Goal: Task Accomplishment & Management: Manage account settings

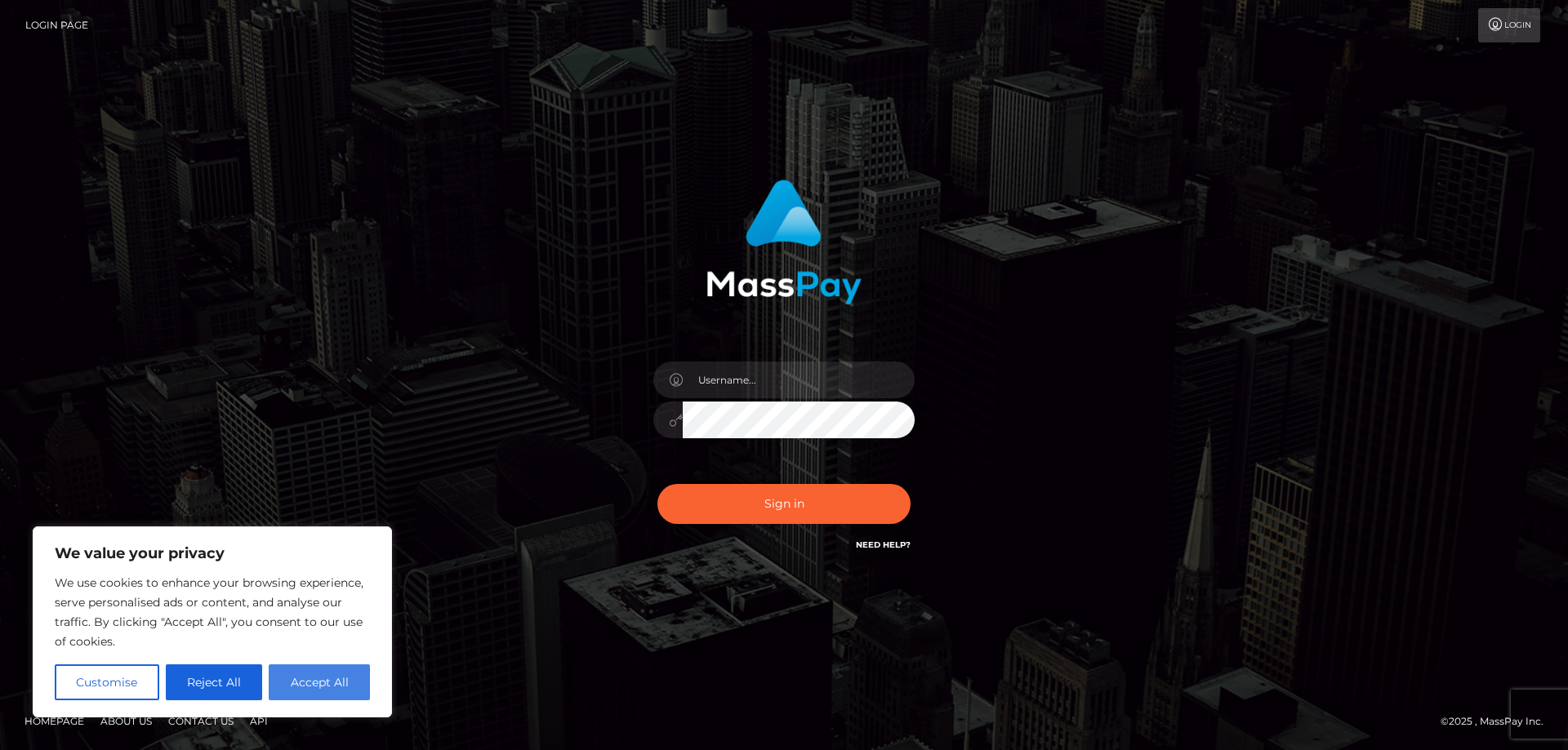
click at [308, 682] on button "Accept All" at bounding box center [320, 682] width 101 height 36
checkbox input "true"
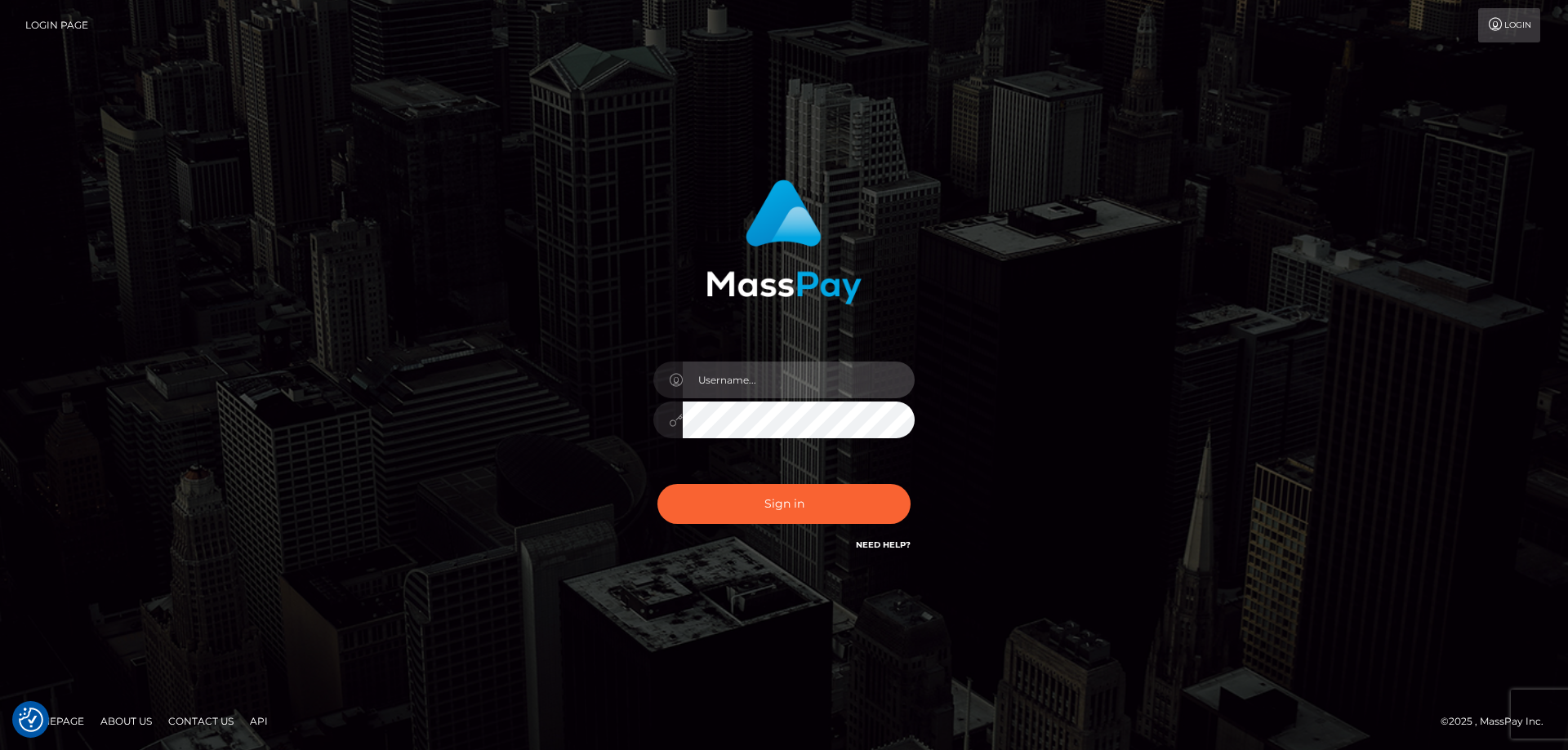
click at [754, 364] on input "text" at bounding box center [799, 380] width 232 height 37
type input "[EMAIL_ADDRESS][PERSON_NAME][DOMAIN_NAME]"
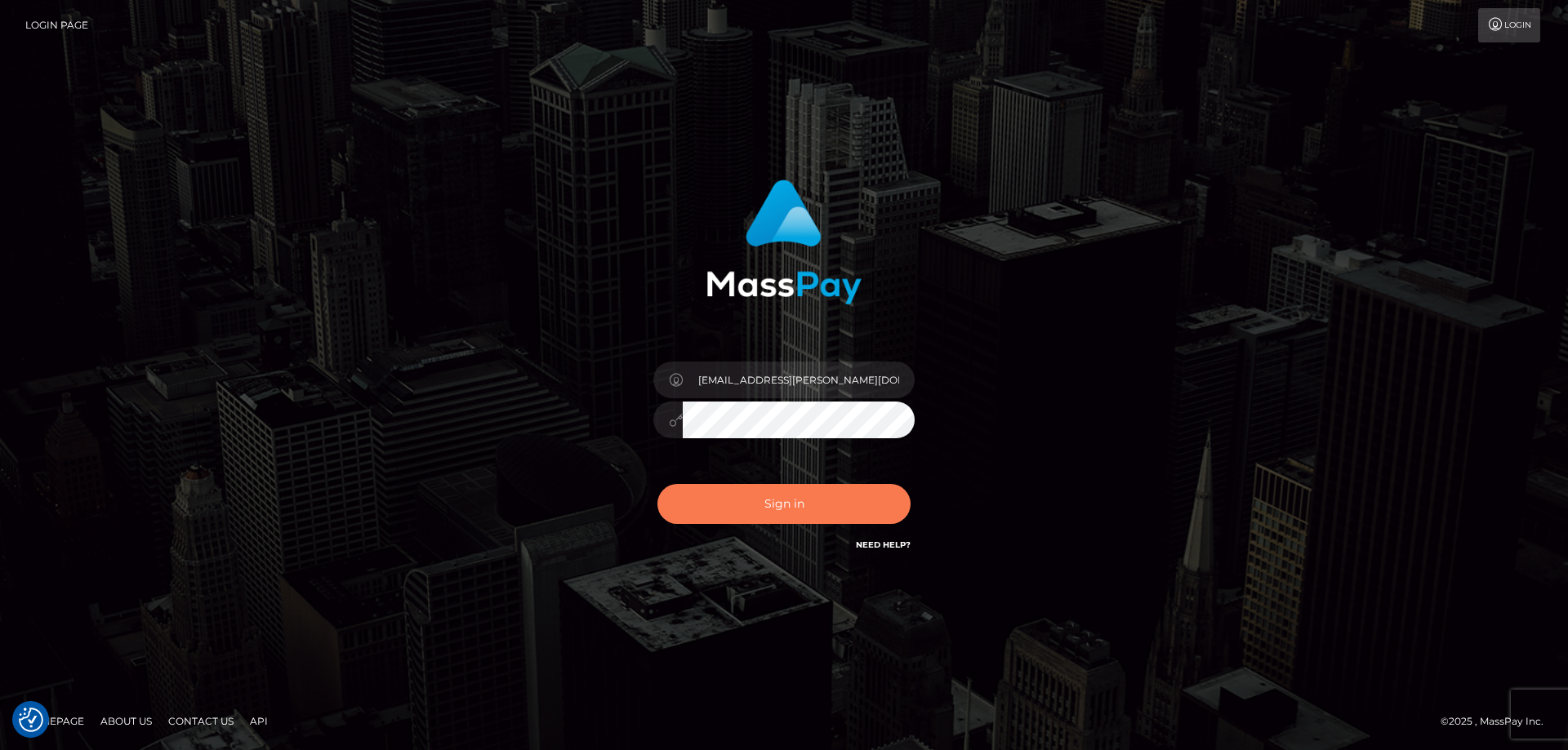
click at [802, 502] on button "Sign in" at bounding box center [784, 503] width 253 height 40
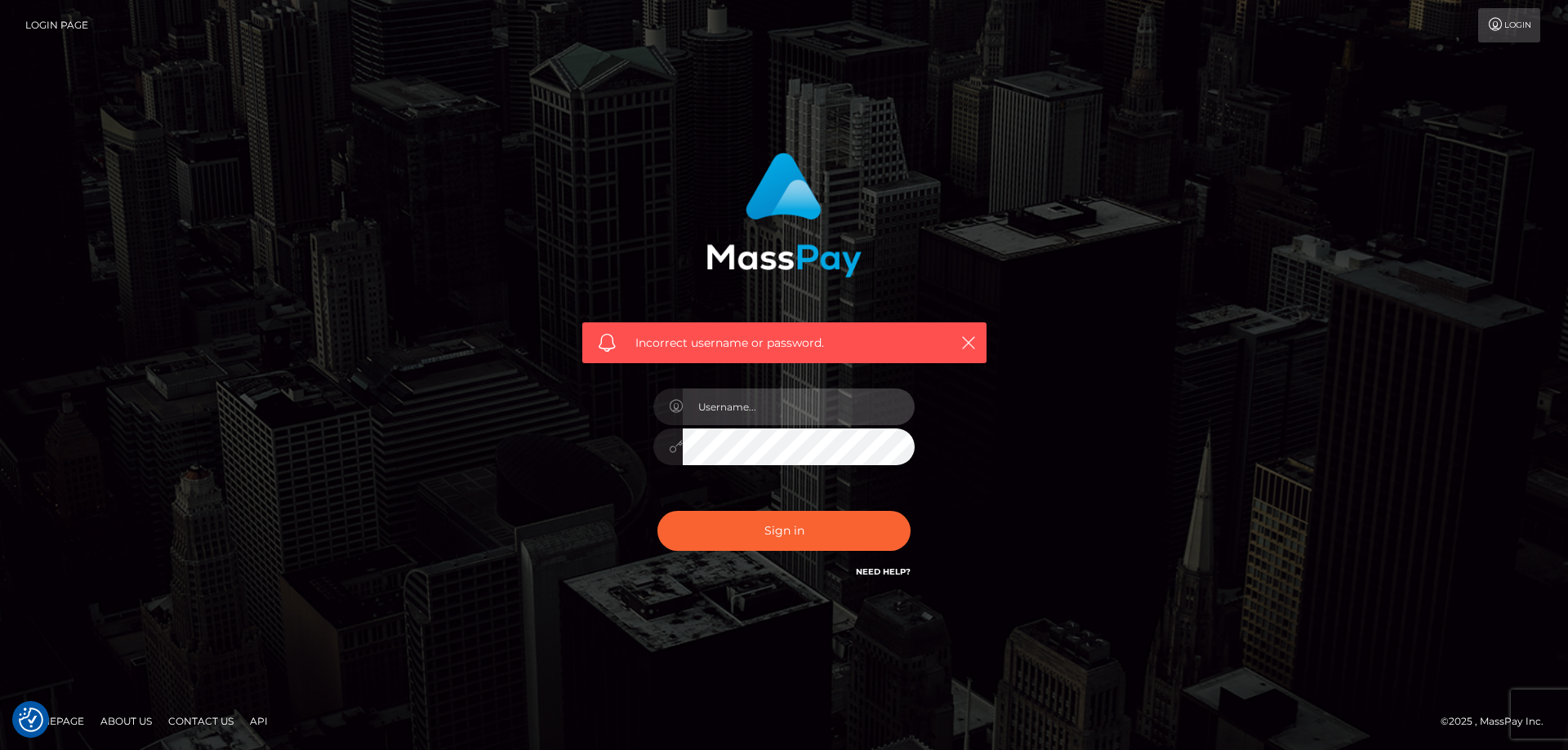
click at [741, 412] on input "text" at bounding box center [799, 407] width 232 height 37
type input "[EMAIL_ADDRESS][PERSON_NAME][DOMAIN_NAME]"
click at [1279, 407] on div "Incorrect username or password. st@kneis.net" at bounding box center [784, 375] width 1568 height 714
click at [1099, 408] on div "Incorrect username or password. st@kneis.net" at bounding box center [784, 375] width 931 height 469
click at [76, 28] on link "Login Page" at bounding box center [56, 25] width 63 height 34
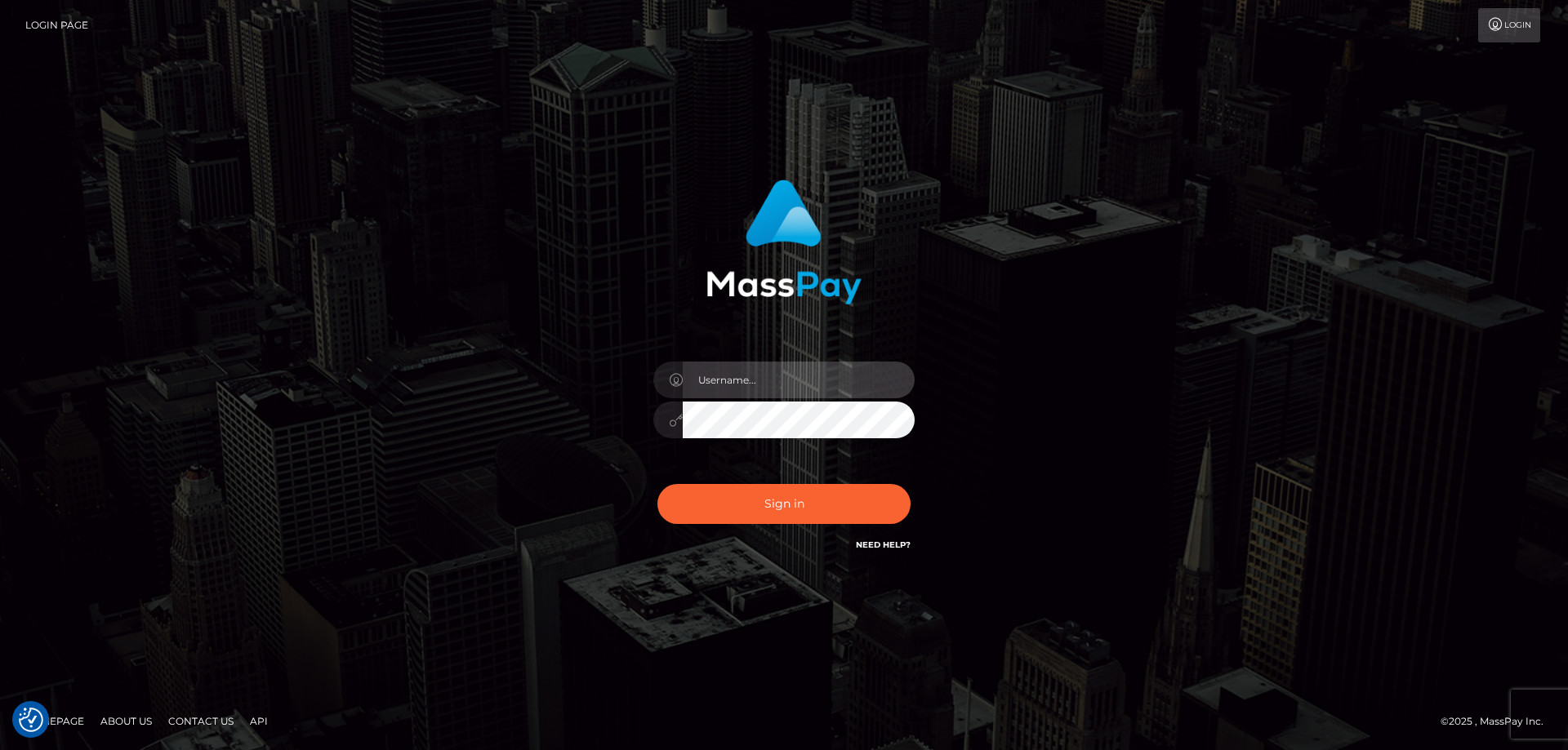
click at [778, 379] on input "text" at bounding box center [799, 380] width 232 height 37
type input "[EMAIL_ADDRESS][PERSON_NAME][DOMAIN_NAME]"
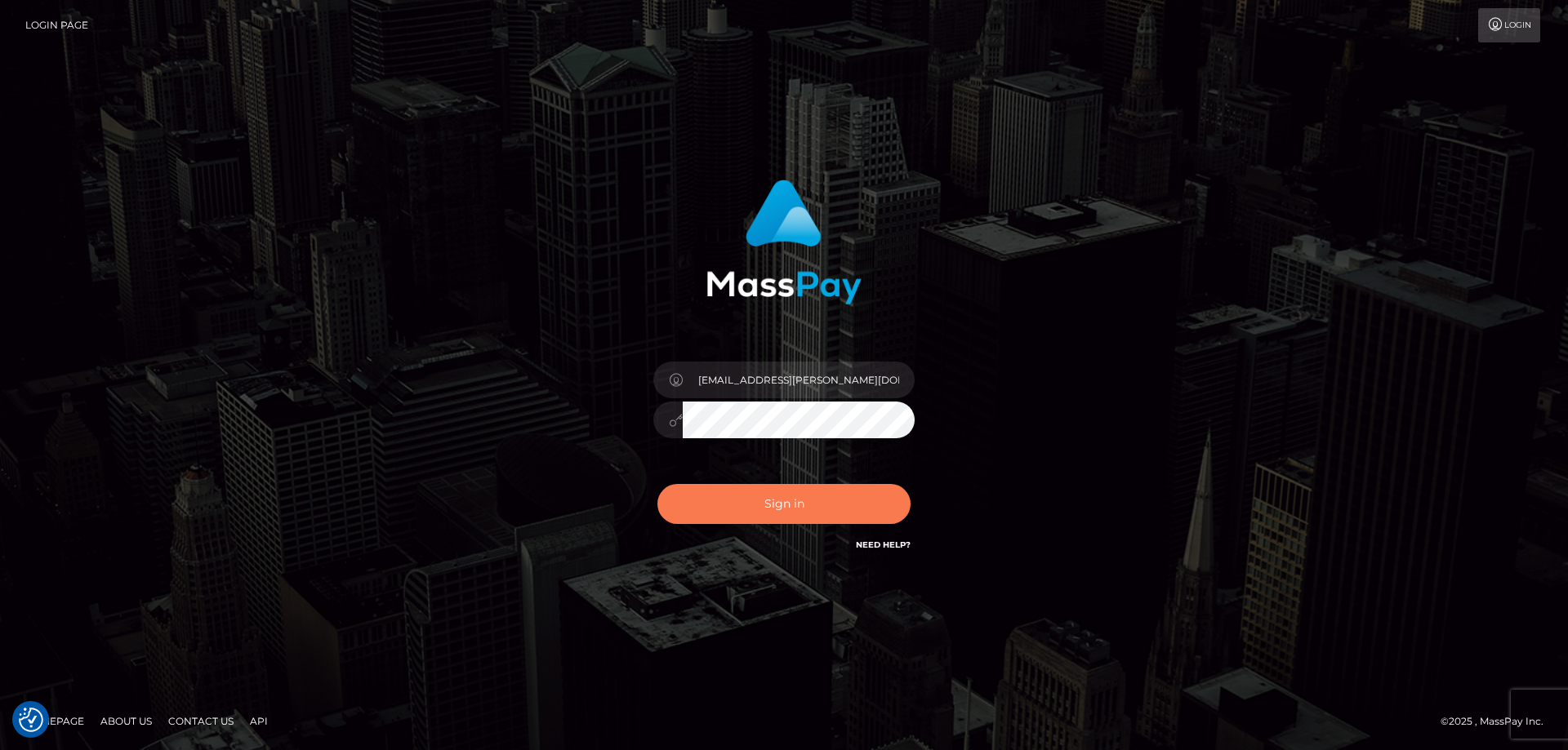
click at [769, 510] on button "Sign in" at bounding box center [784, 503] width 253 height 40
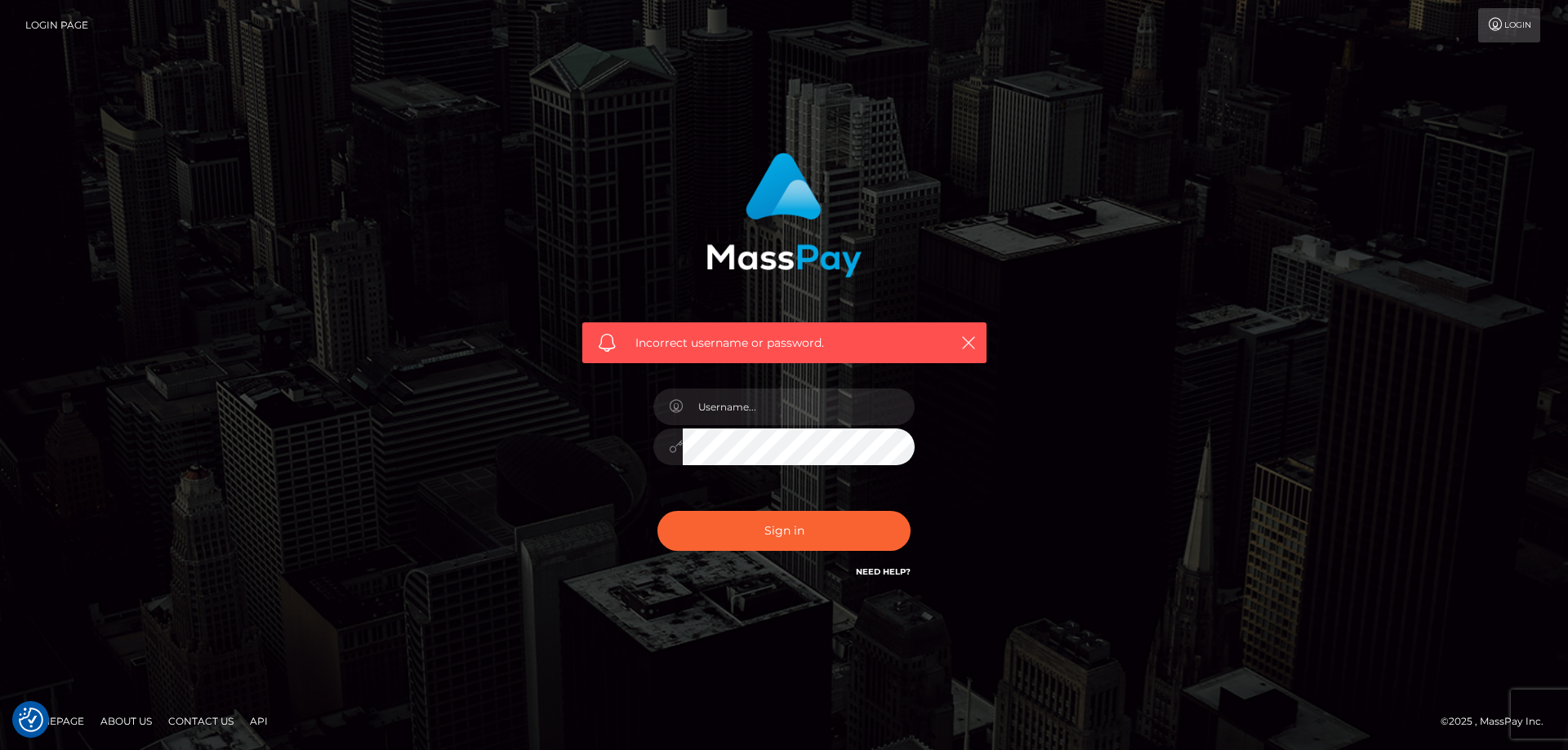
click at [182, 722] on link "Contact Us" at bounding box center [201, 721] width 78 height 25
click at [1525, 24] on link "Login" at bounding box center [1509, 25] width 62 height 34
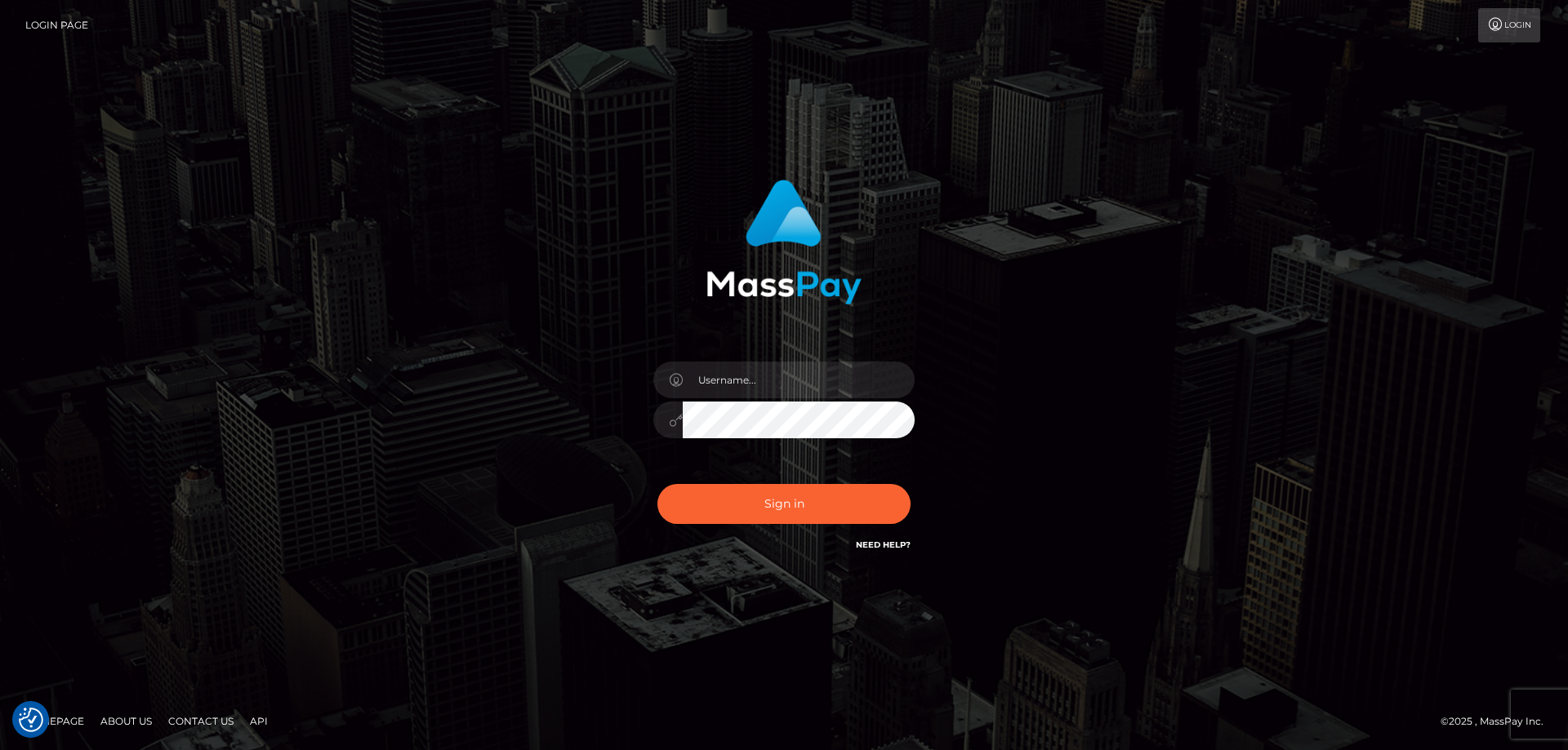
click at [878, 548] on link "Need Help?" at bounding box center [883, 544] width 55 height 11
click at [795, 374] on input "text" at bounding box center [799, 380] width 232 height 37
type input "[EMAIL_ADDRESS][PERSON_NAME][DOMAIN_NAME]"
click at [356, 417] on div "[EMAIL_ADDRESS][PERSON_NAME][DOMAIN_NAME] Sign in" at bounding box center [784, 375] width 931 height 416
click at [743, 503] on button "Sign in" at bounding box center [784, 503] width 253 height 40
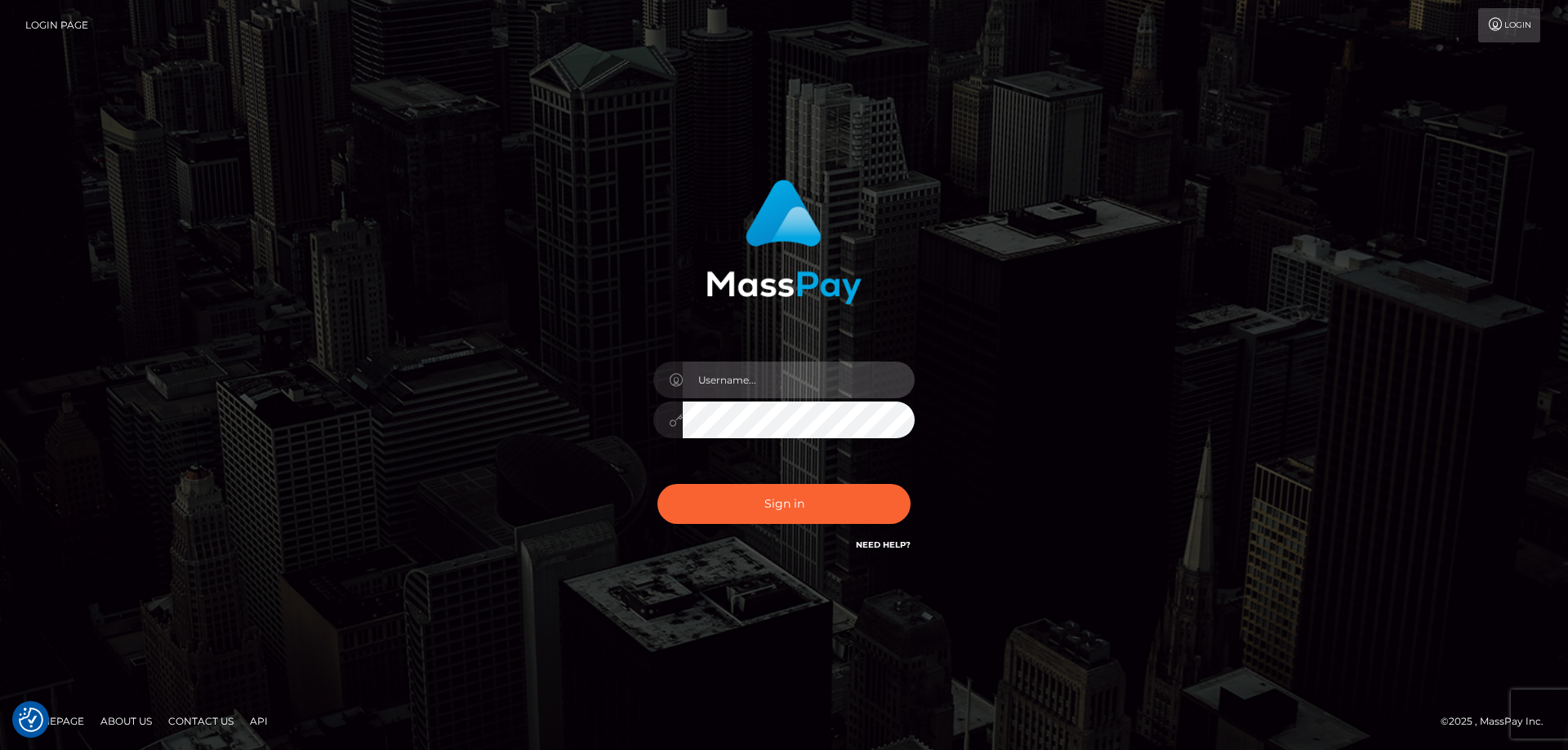
click at [737, 395] on input "text" at bounding box center [799, 380] width 232 height 37
type input "st@kneis.net"
click at [491, 425] on div "st@kneis.net Sign in" at bounding box center [784, 375] width 931 height 416
click at [1124, 597] on div "st@kneis.net" at bounding box center [784, 375] width 1568 height 660
click at [1019, 627] on div "st@kneis.net" at bounding box center [784, 375] width 1568 height 660
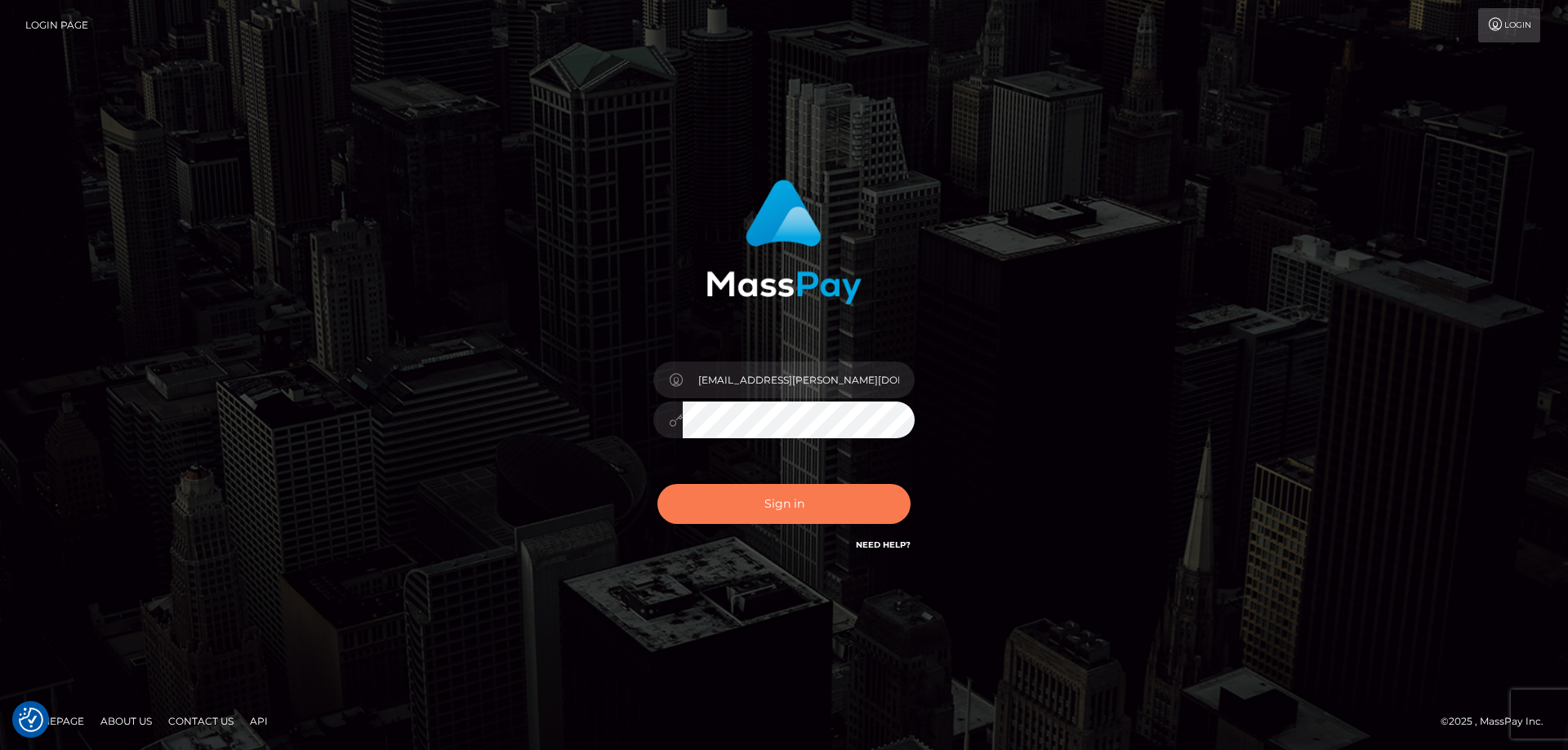
click at [782, 507] on button "Sign in" at bounding box center [784, 503] width 253 height 40
